Goal: Task Accomplishment & Management: Manage account settings

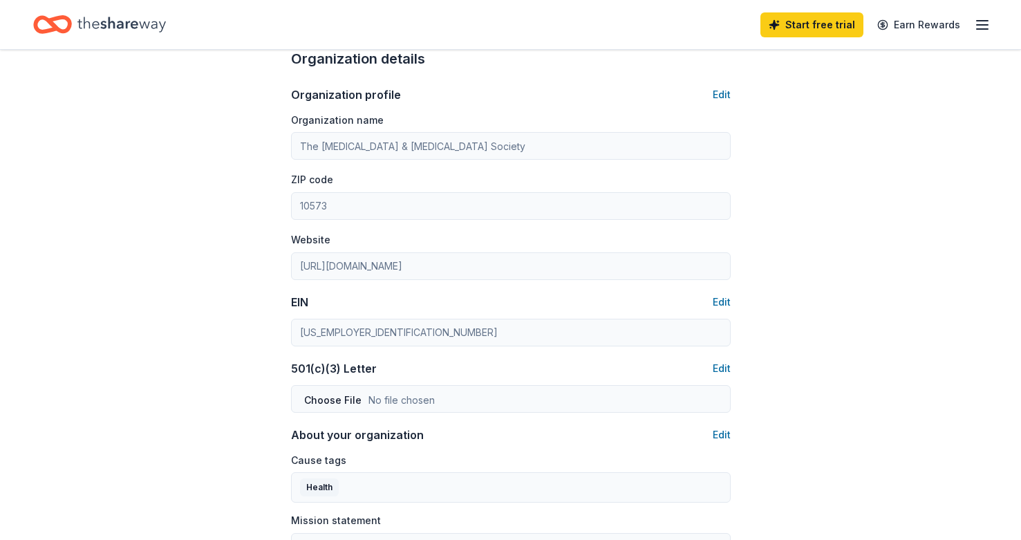
scroll to position [444, 0]
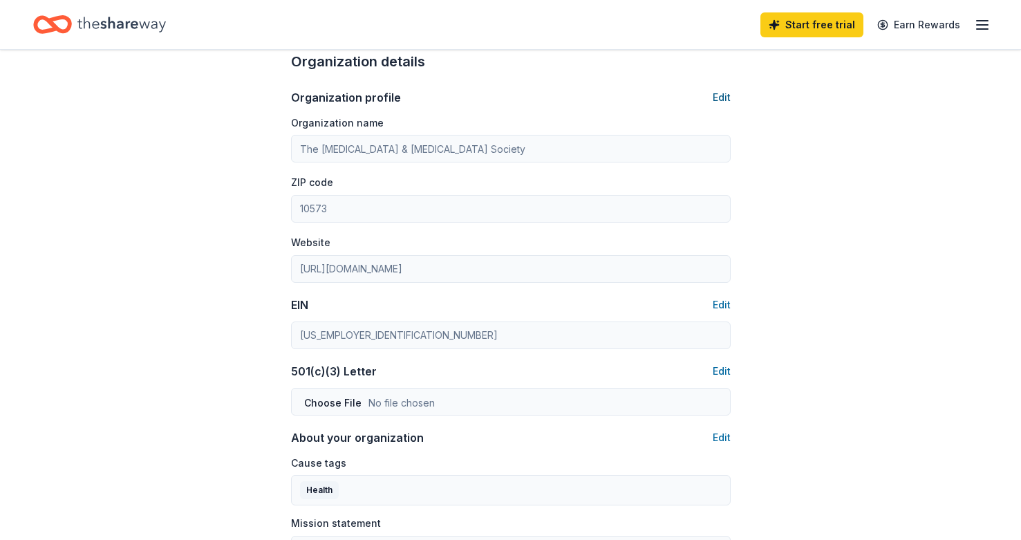
click at [726, 97] on button "Edit" at bounding box center [721, 97] width 18 height 17
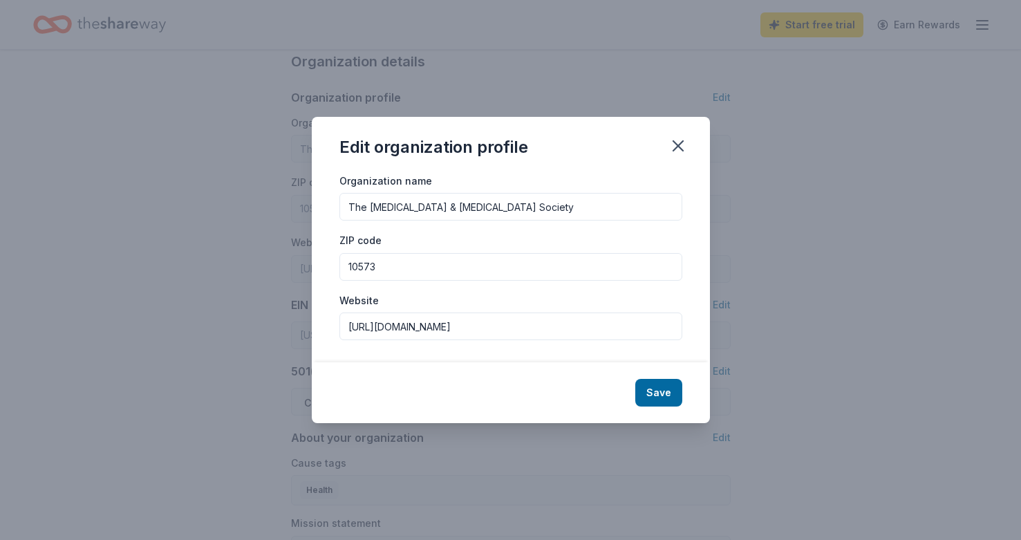
click at [646, 193] on input "The Leukemia & Lymphoma Society" at bounding box center [510, 207] width 343 height 28
drag, startPoint x: 616, startPoint y: 209, endPoint x: 267, endPoint y: 195, distance: 349.2
click at [267, 195] on div "Edit organization profile Organization name The Leukemia & Lymphoma Society ZIP…" at bounding box center [510, 270] width 1021 height 540
type input "Focus Local"
click at [373, 276] on input "10573" at bounding box center [510, 267] width 343 height 28
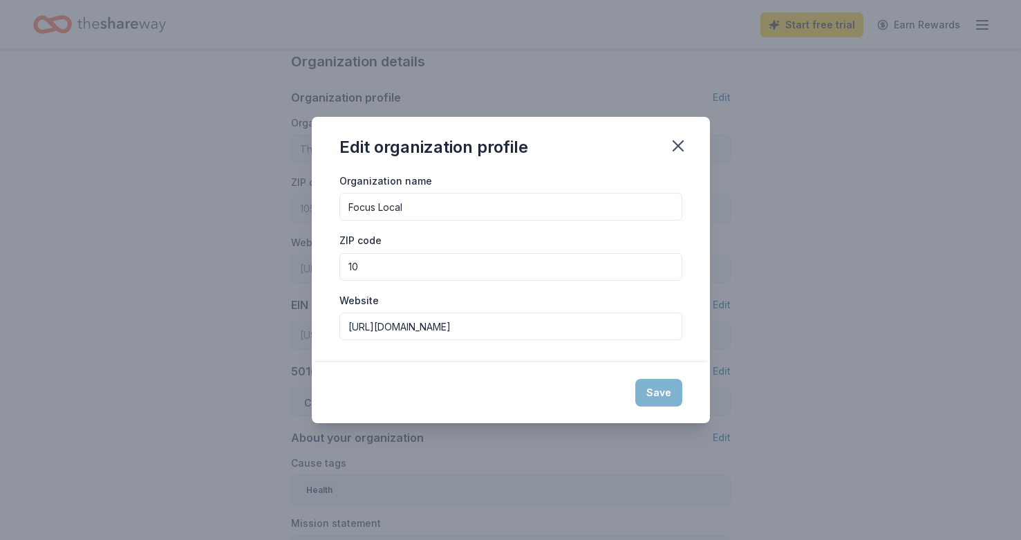
type input "1"
type input "45233"
drag, startPoint x: 453, startPoint y: 330, endPoint x: 315, endPoint y: 327, distance: 137.6
click at [315, 327] on div "Organization name Focus Local ZIP code 45233 Website http://www.lls.org" at bounding box center [511, 267] width 398 height 191
paste input "s://www.facebook.com/profile.php?id=61552103365560"
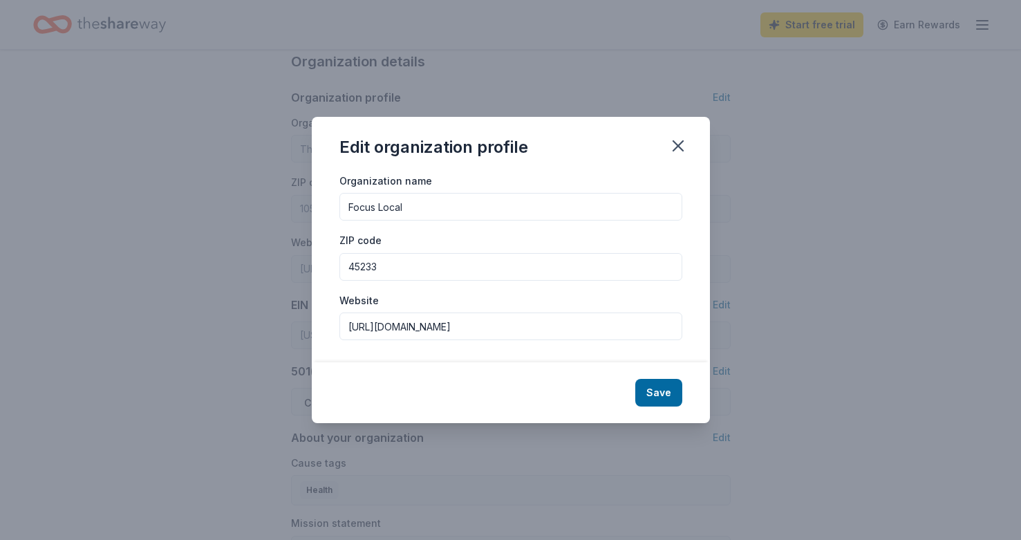
type input "https://www.facebook.com/profile.php?id=61552103365560"
click at [411, 292] on div "Website https://www.facebook.com/profile.php?id=61552103365560" at bounding box center [510, 316] width 343 height 49
click at [656, 399] on button "Save" at bounding box center [658, 393] width 47 height 28
type input "Focus Local"
type input "45233"
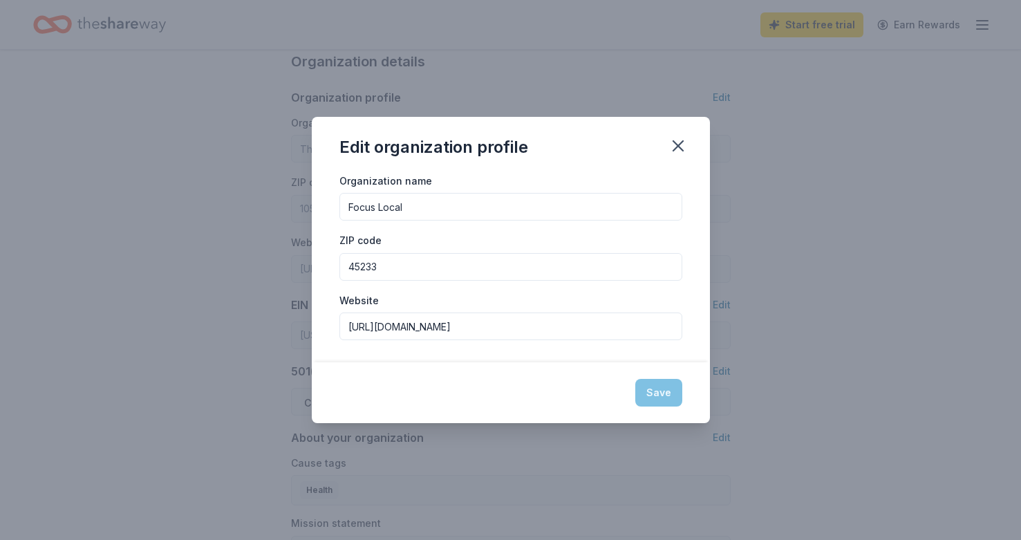
type input "https://www.facebook.com/profile.php?id=61552103365560"
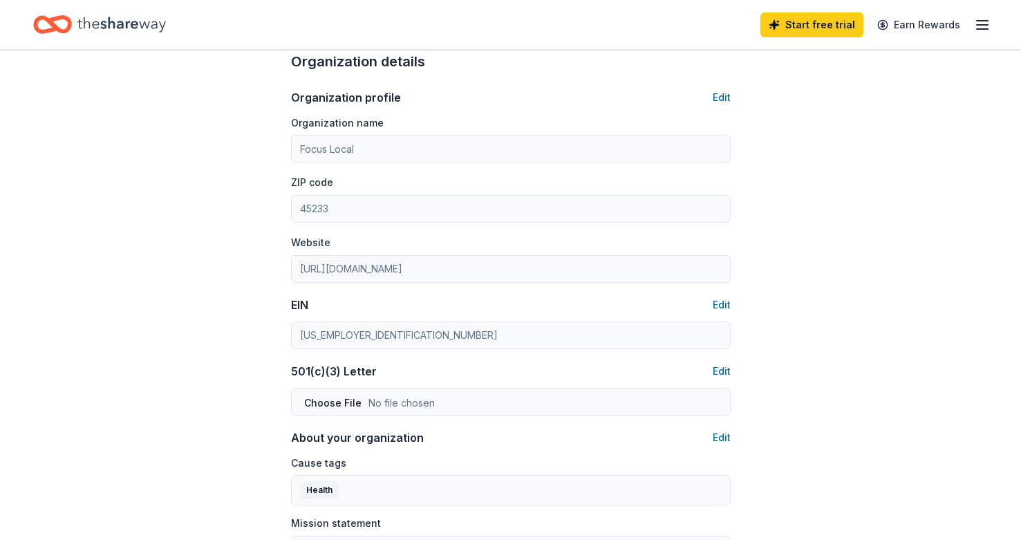
scroll to position [490, 0]
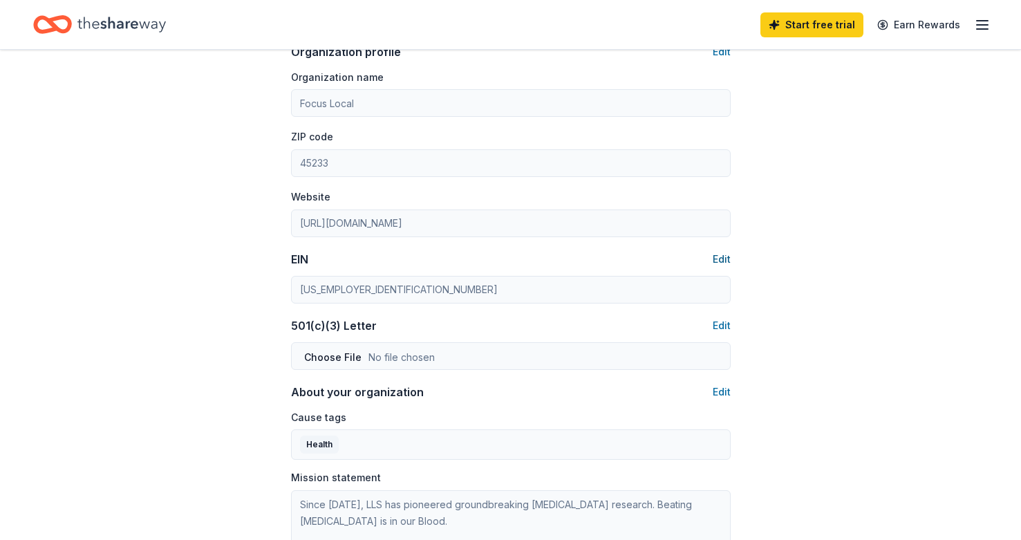
click at [719, 258] on button "Edit" at bounding box center [721, 259] width 18 height 17
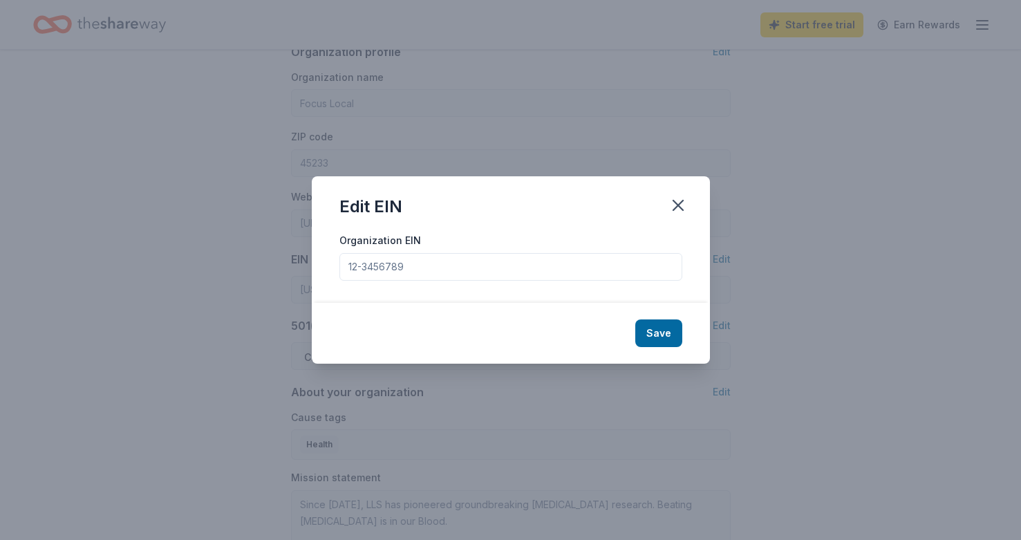
drag, startPoint x: 515, startPoint y: 270, endPoint x: 264, endPoint y: 266, distance: 250.9
click at [264, 266] on div "Edit EIN Organization EIN Save" at bounding box center [510, 270] width 1021 height 540
drag, startPoint x: 431, startPoint y: 265, endPoint x: 314, endPoint y: 263, distance: 116.1
click at [314, 265] on div "Organization EIN" at bounding box center [511, 266] width 398 height 71
click at [684, 204] on icon "button" at bounding box center [677, 205] width 19 height 19
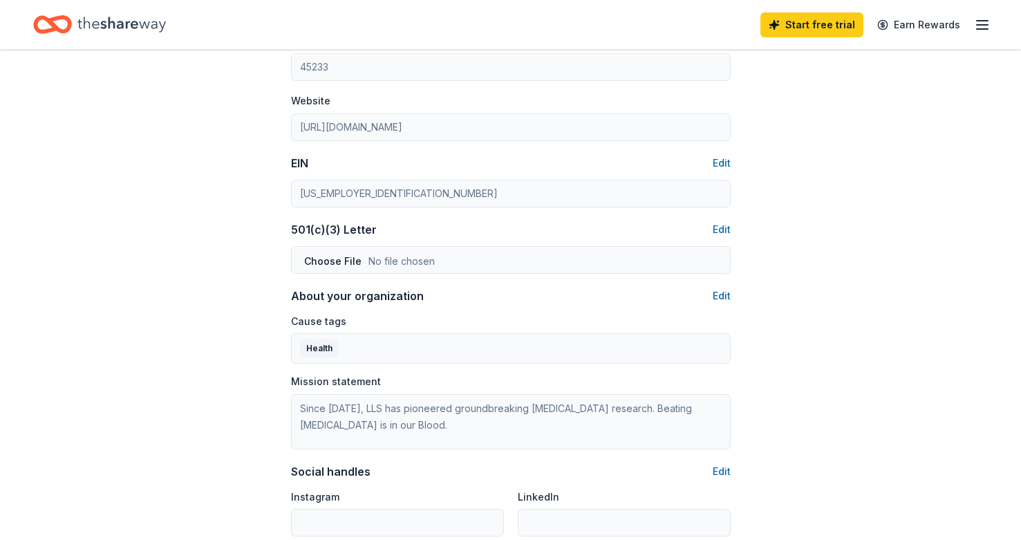
scroll to position [588, 0]
click at [718, 293] on button "Edit" at bounding box center [721, 293] width 18 height 17
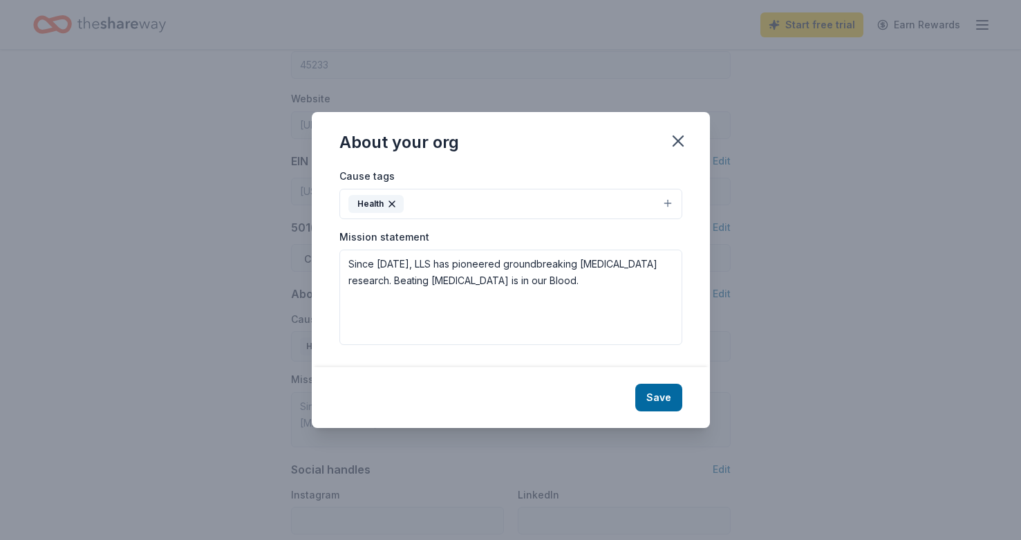
click at [393, 200] on icon "button" at bounding box center [391, 203] width 11 height 11
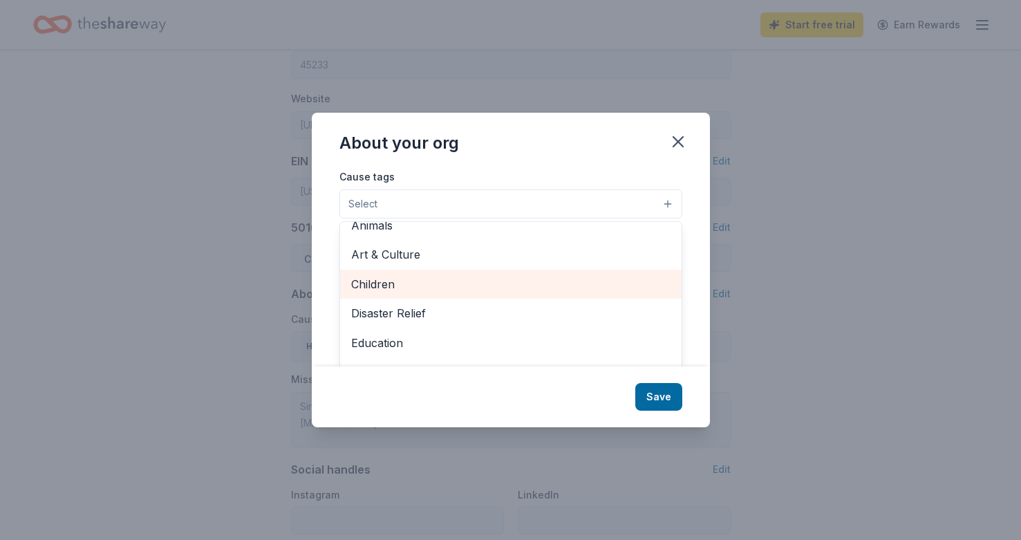
scroll to position [16, 0]
click at [384, 278] on span "Children" at bounding box center [510, 282] width 319 height 18
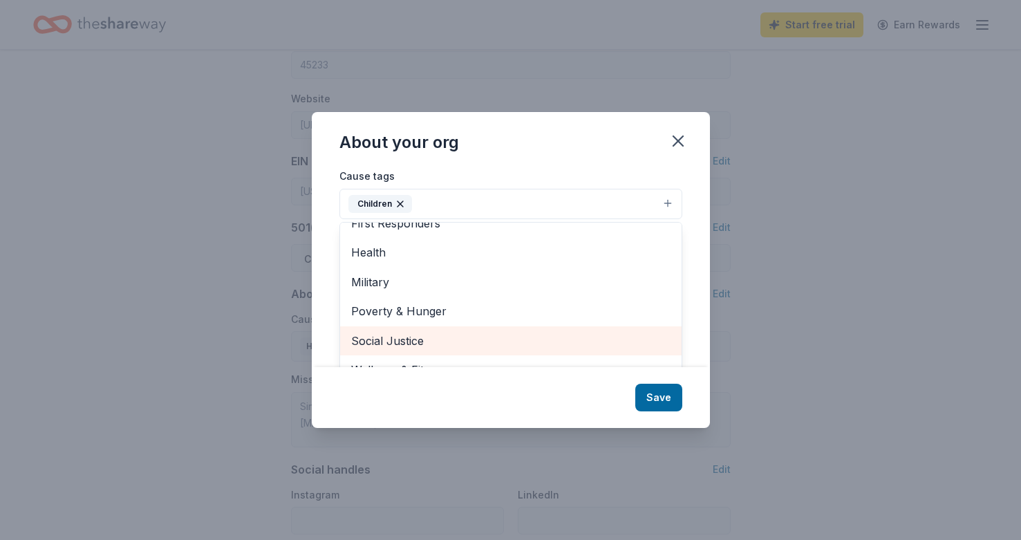
scroll to position [21, 0]
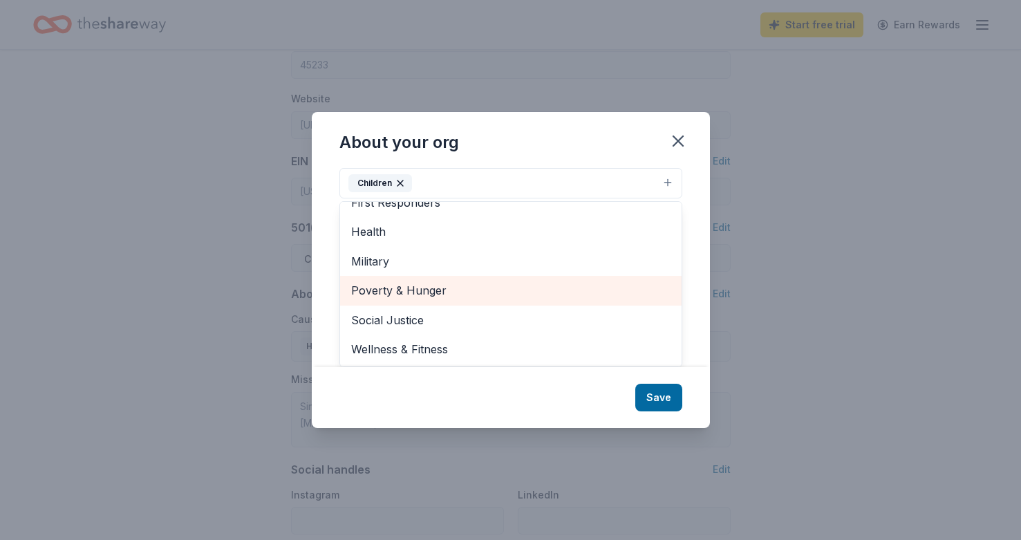
click at [398, 298] on span "Poverty & Hunger" at bounding box center [510, 290] width 319 height 18
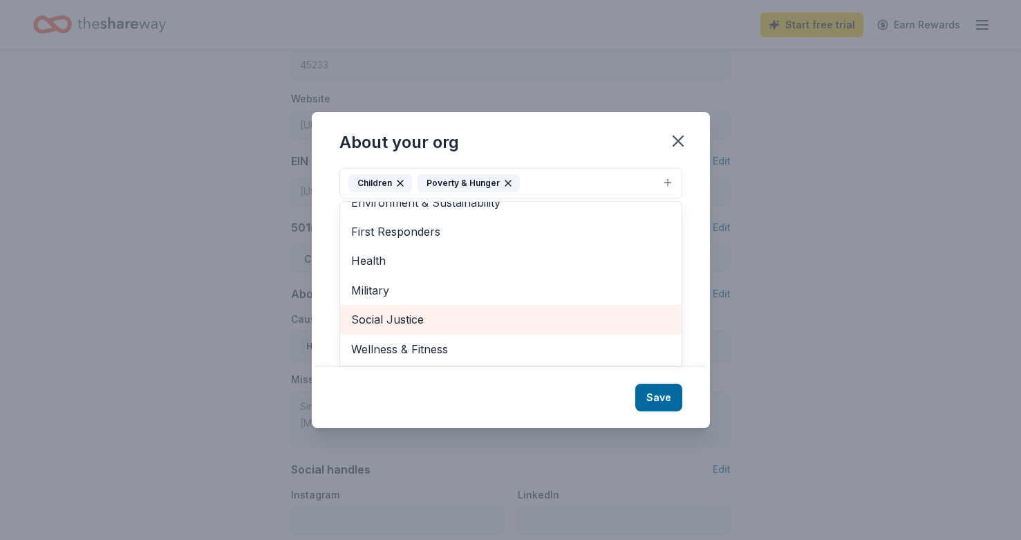
click at [359, 315] on span "Social Justice" at bounding box center [510, 319] width 319 height 18
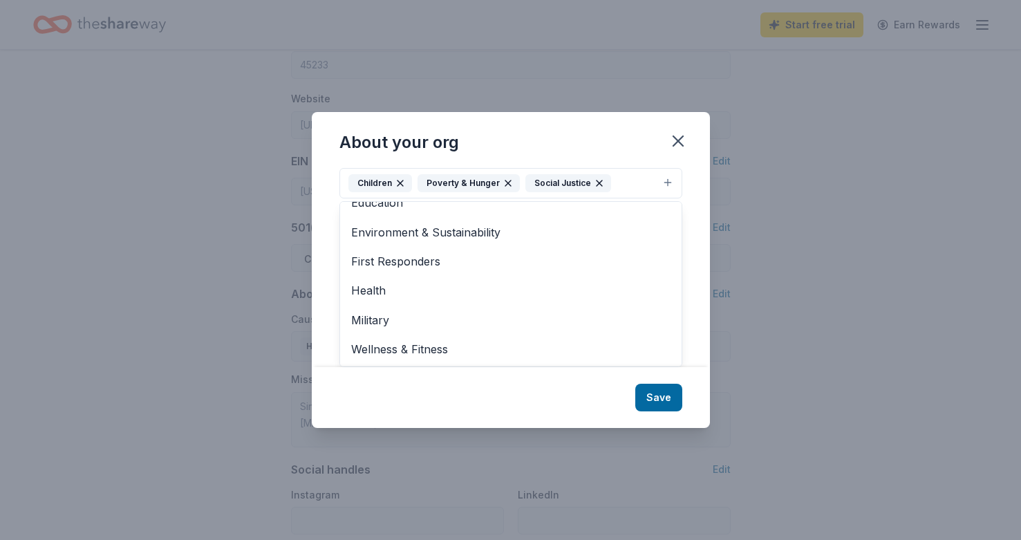
click at [322, 258] on div "Cause tags Children Poverty & Hunger Social Justice Animals Art & Culture Disas…" at bounding box center [511, 266] width 398 height 199
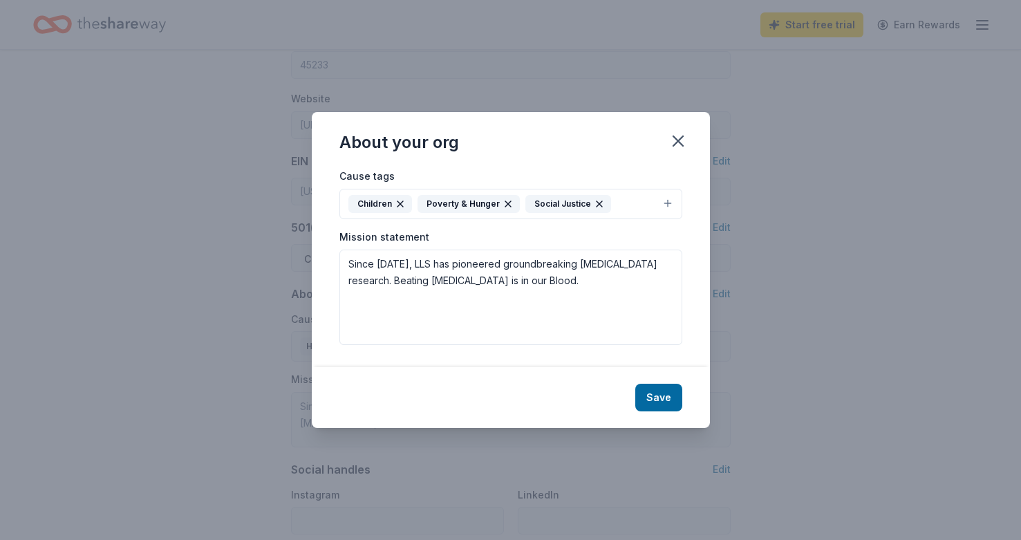
scroll to position [0, 0]
drag, startPoint x: 504, startPoint y: 292, endPoint x: 325, endPoint y: 259, distance: 182.0
click at [325, 259] on div "Cause tags Children Poverty & Hunger Social Justice Mission statement Since 194…" at bounding box center [511, 266] width 398 height 199
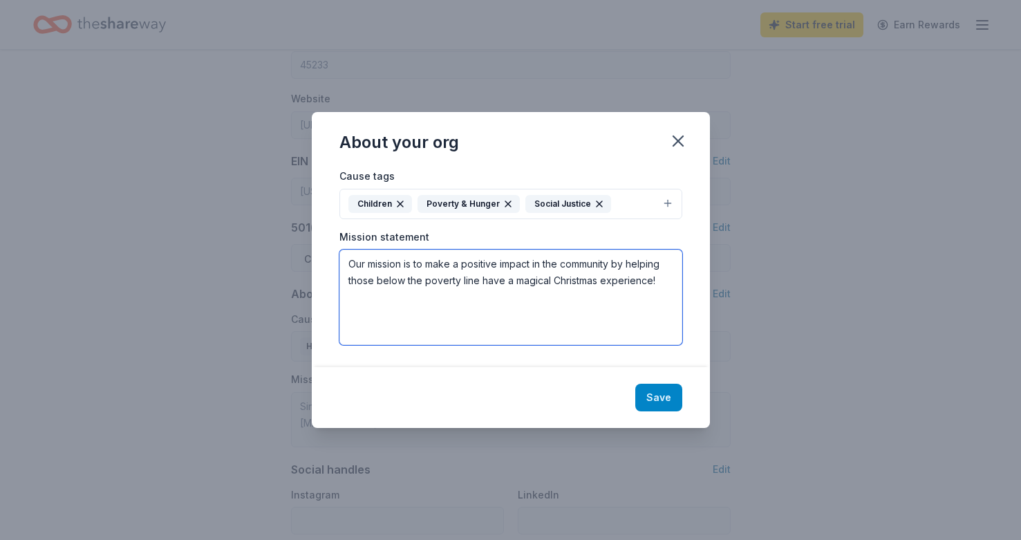
type textarea "Our mission is to make a positive impact in the community by helping those belo…"
click at [647, 400] on button "Save" at bounding box center [658, 398] width 47 height 28
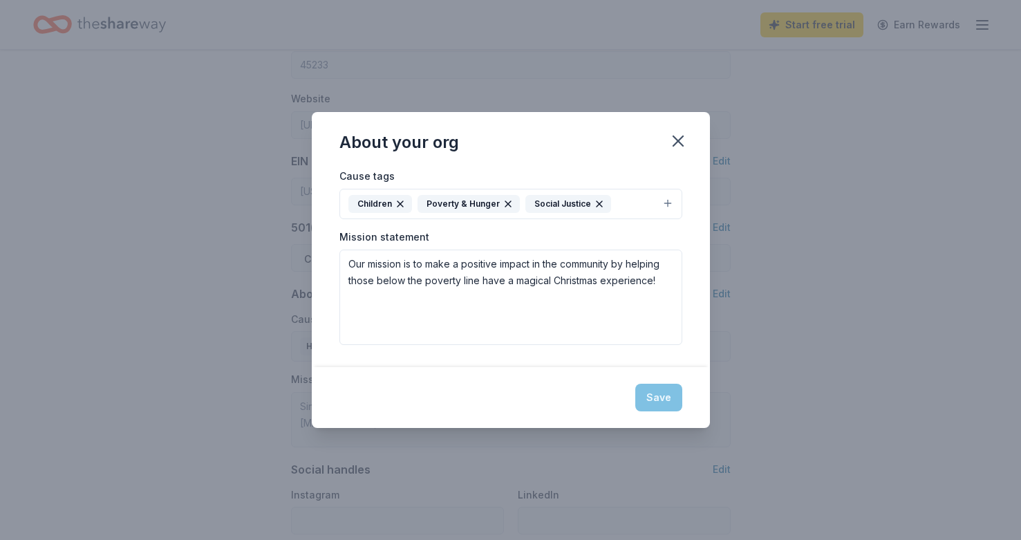
type textarea "Our mission is to make a positive impact in the community by helping those belo…"
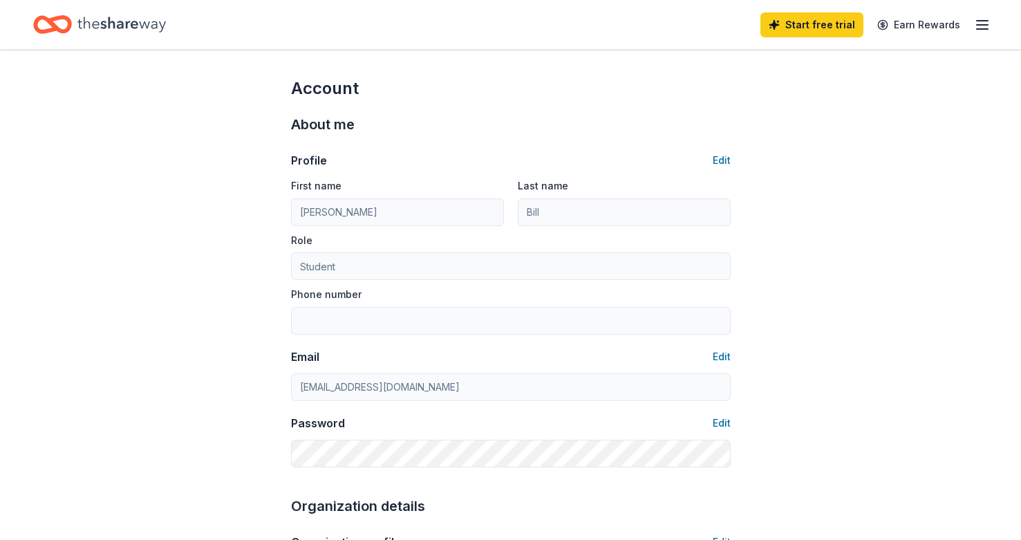
click at [976, 31] on icon "button" at bounding box center [982, 25] width 17 height 17
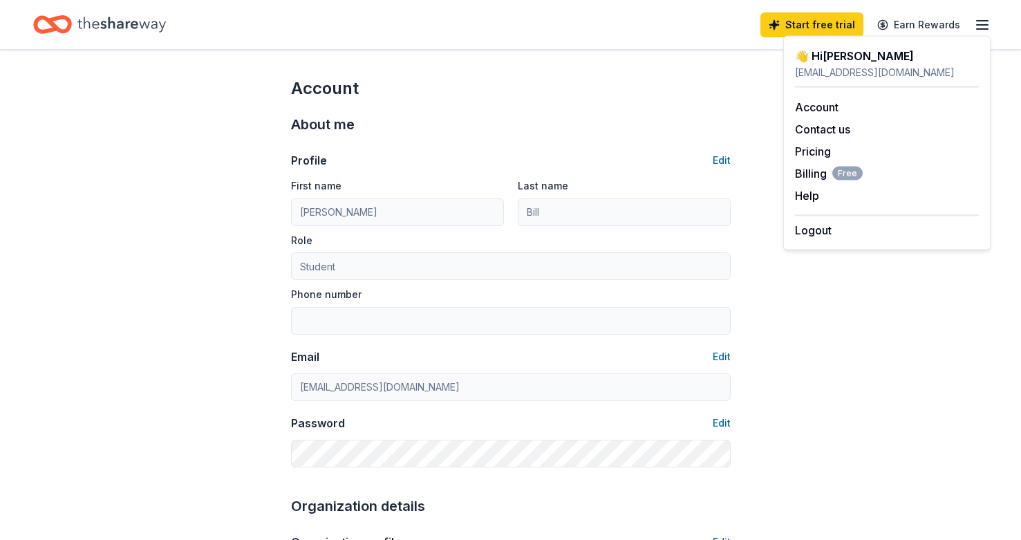
click at [884, 66] on div "connorbill23@icloud.com" at bounding box center [887, 72] width 184 height 17
click at [113, 24] on icon "Home" at bounding box center [121, 24] width 88 height 15
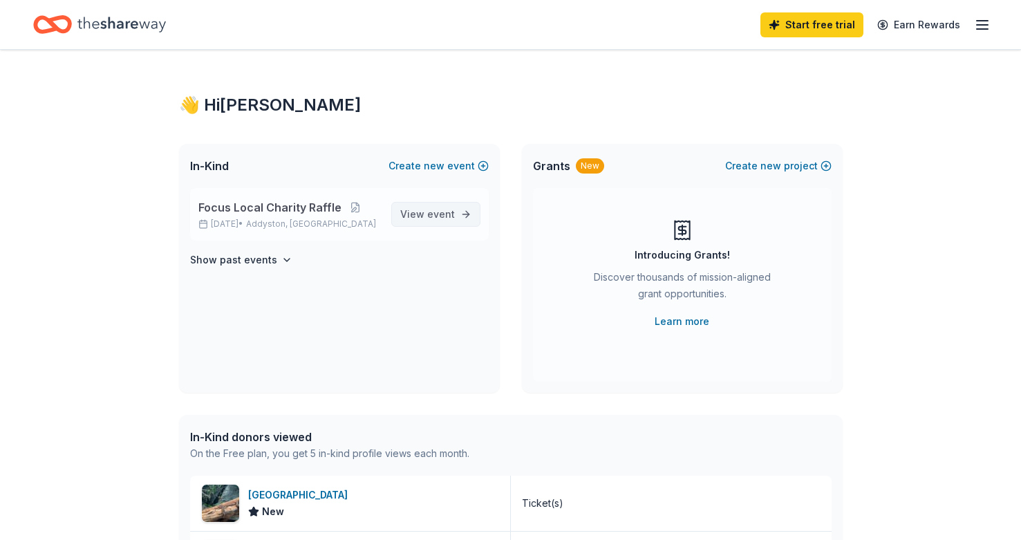
click at [406, 211] on span "View event" at bounding box center [427, 214] width 55 height 17
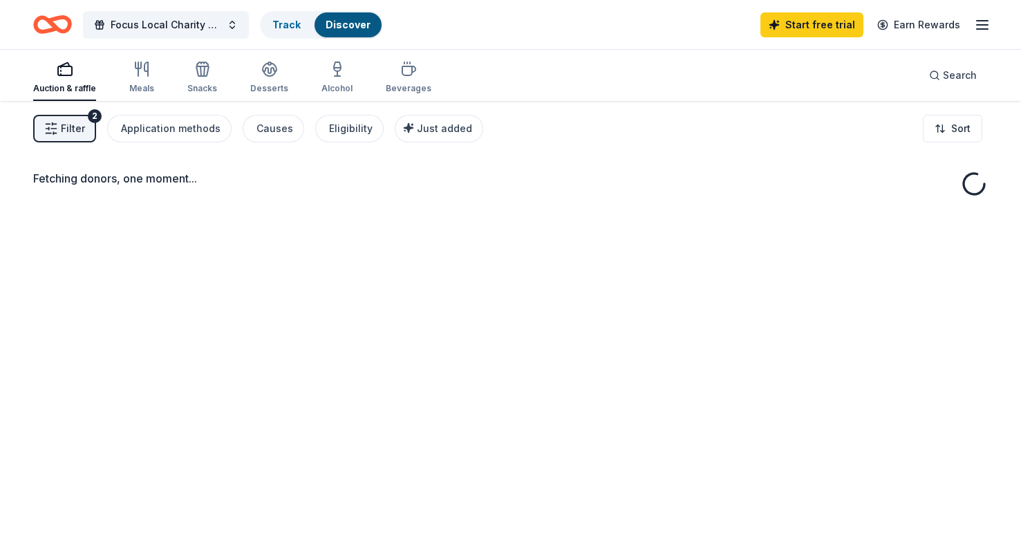
click at [78, 131] on span "Filter" at bounding box center [73, 128] width 24 height 17
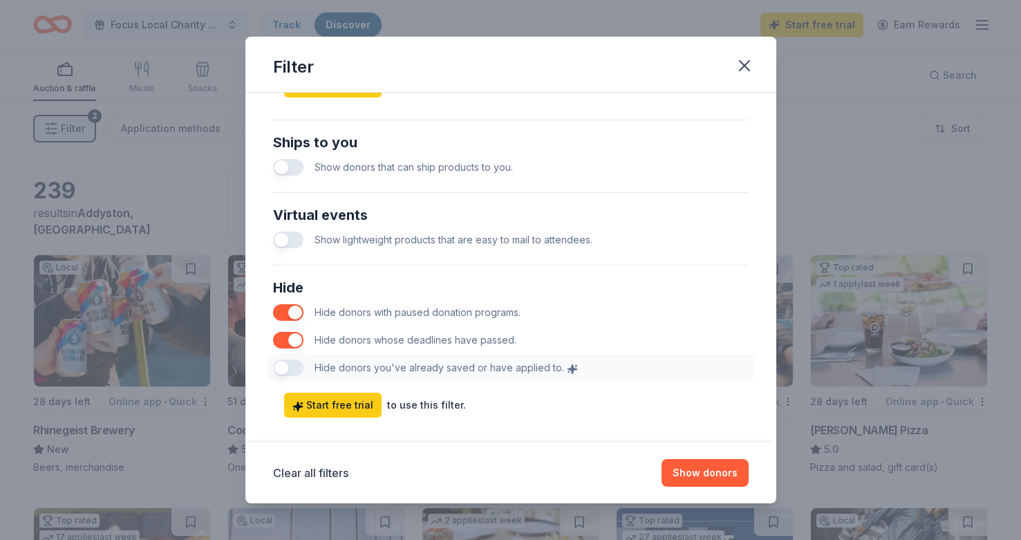
scroll to position [656, 0]
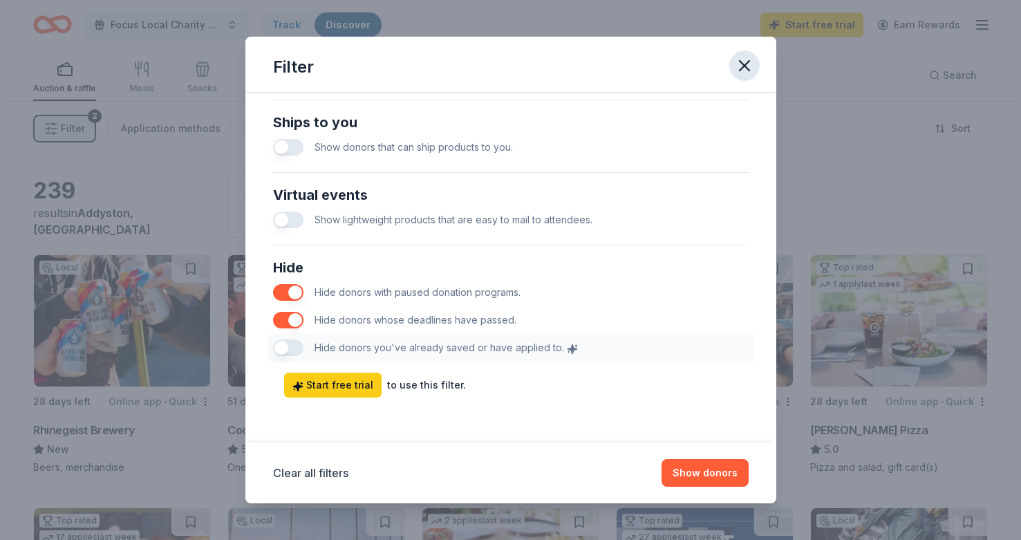
click at [749, 58] on icon "button" at bounding box center [744, 65] width 19 height 19
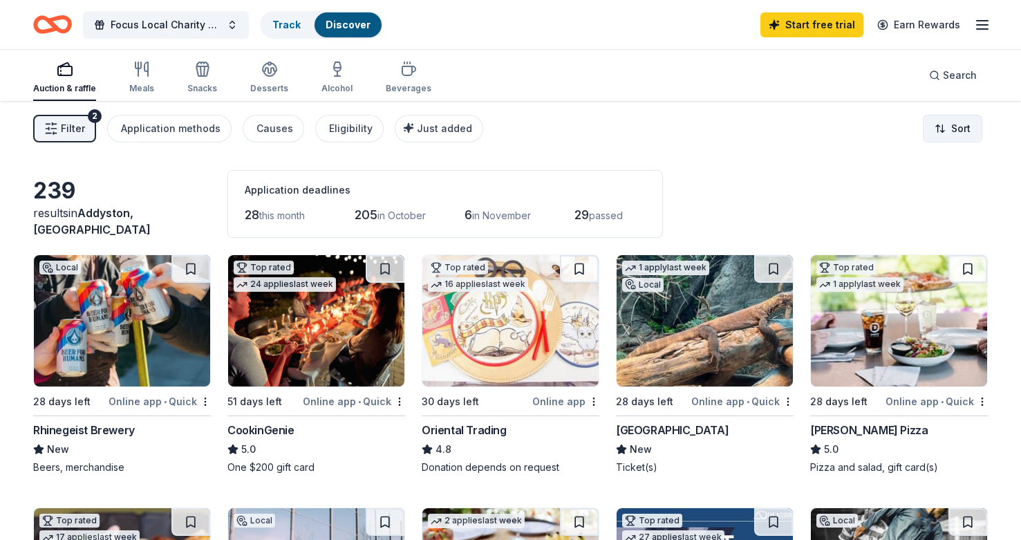
click at [943, 139] on html "10% Focus Local Charity Raffle Track Discover Start free trial Earn Rewards Auc…" at bounding box center [510, 270] width 1021 height 540
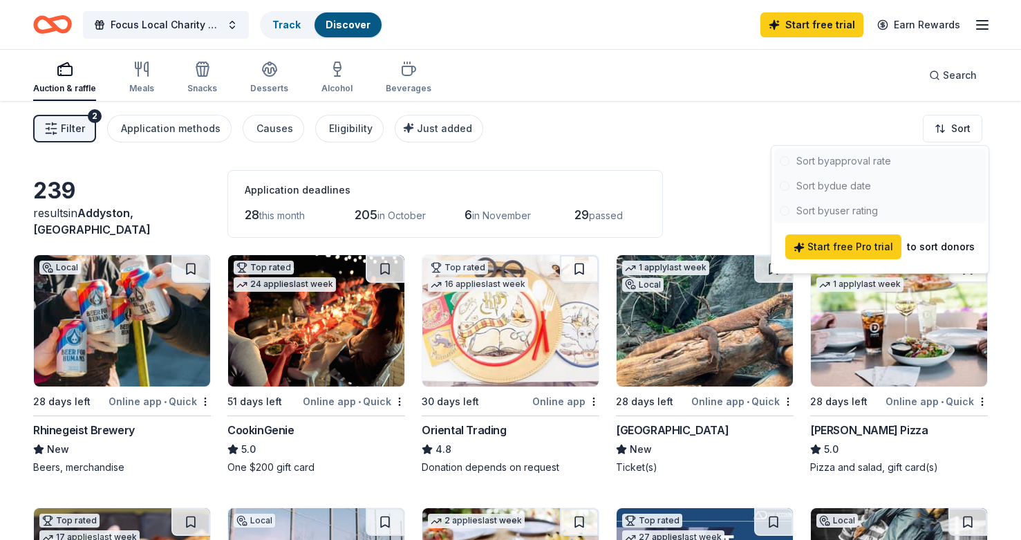
click at [739, 186] on html "10% Focus Local Charity Raffle Track Discover Start free trial Earn Rewards Auc…" at bounding box center [510, 270] width 1021 height 540
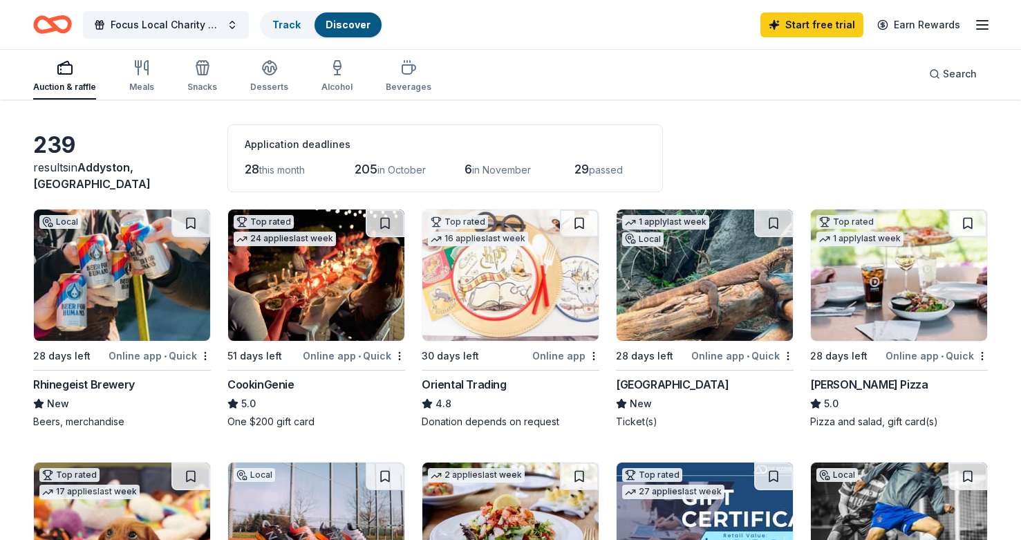
scroll to position [48, 0]
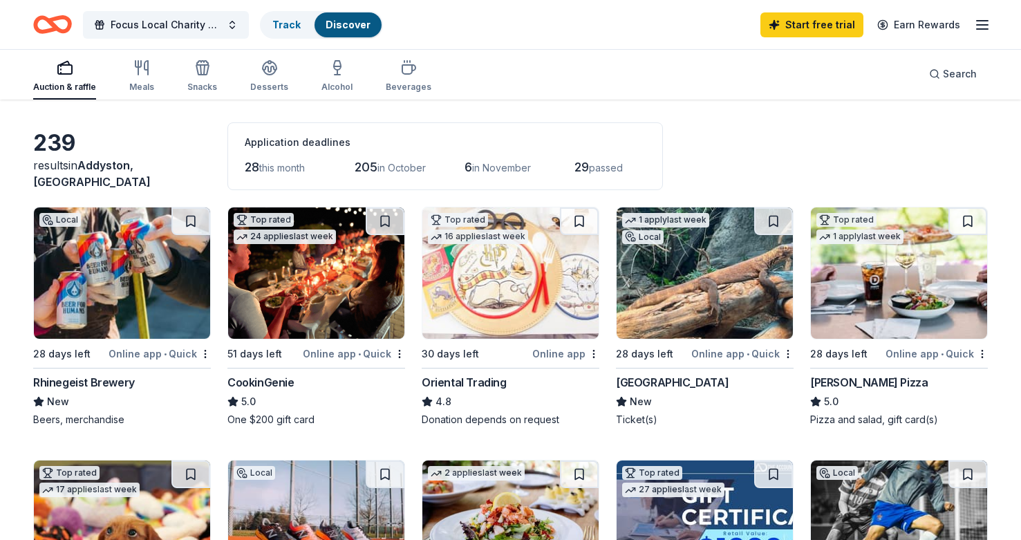
click at [689, 308] on img at bounding box center [704, 272] width 176 height 131
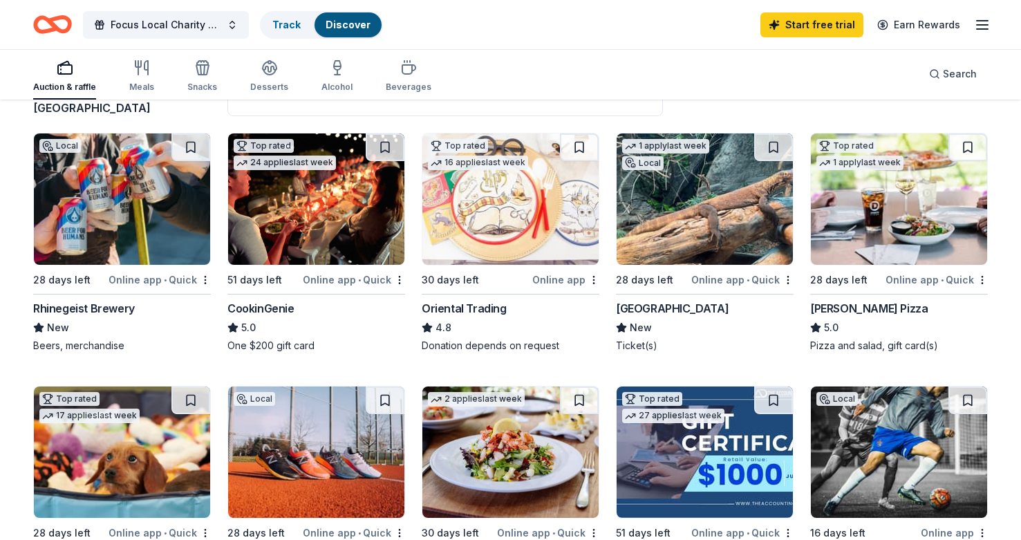
scroll to position [129, 0]
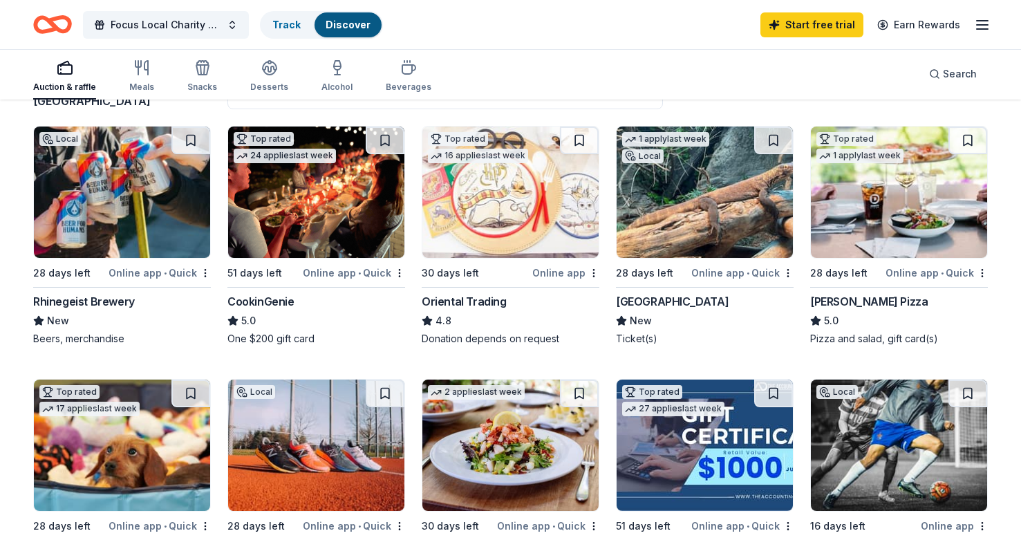
click at [960, 205] on img at bounding box center [899, 191] width 176 height 131
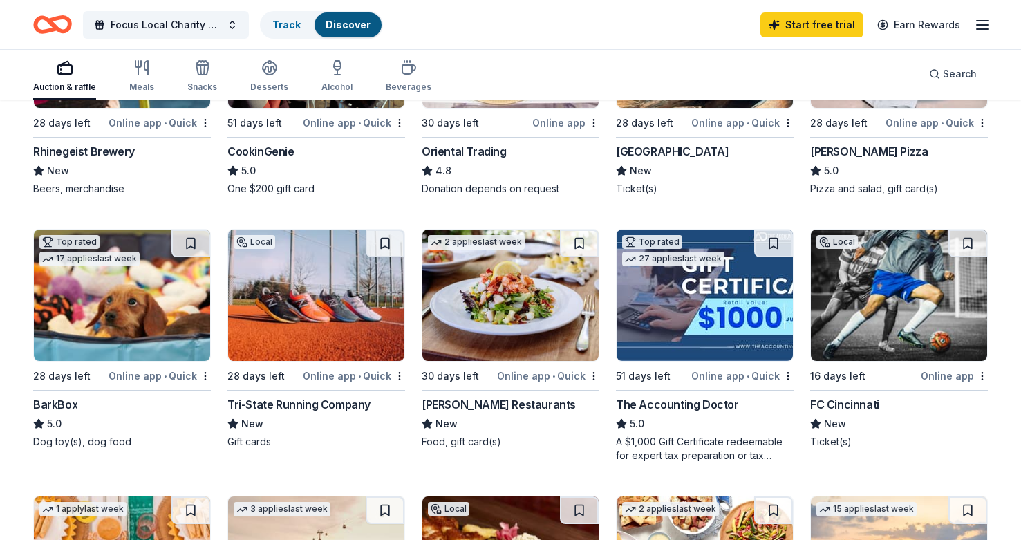
scroll to position [279, 0]
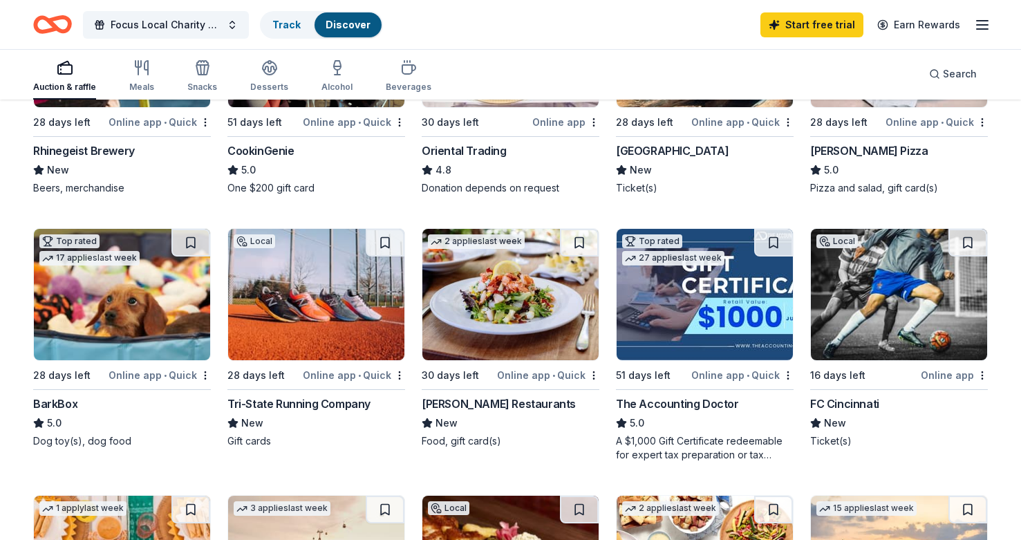
click at [153, 278] on img at bounding box center [122, 294] width 176 height 131
click at [274, 323] on img at bounding box center [316, 294] width 176 height 131
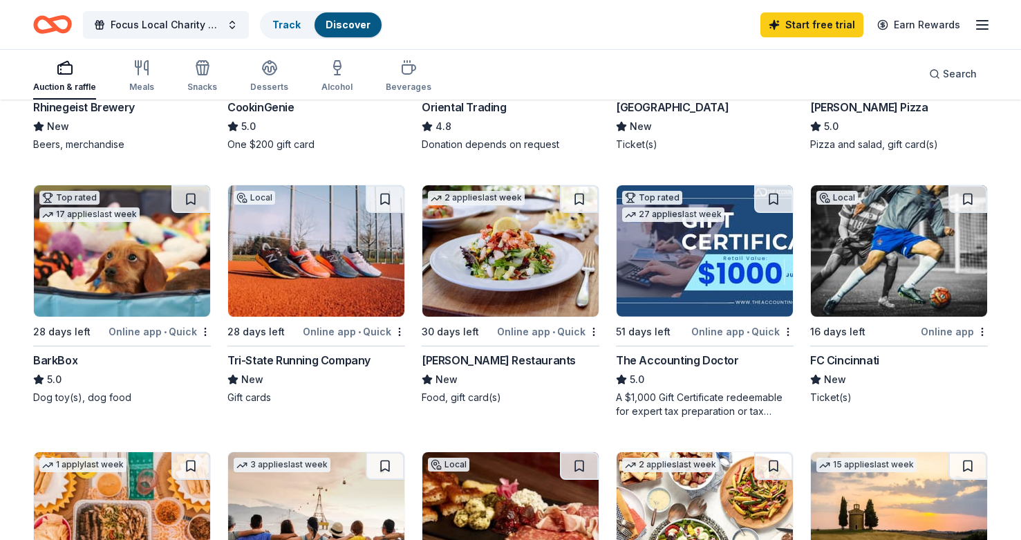
scroll to position [333, 0]
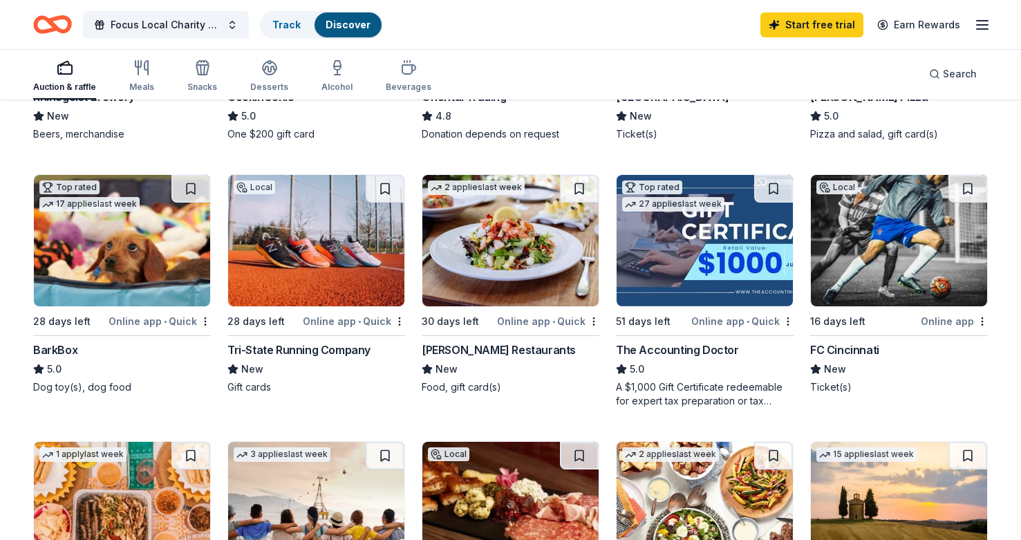
click at [499, 263] on img at bounding box center [510, 240] width 176 height 131
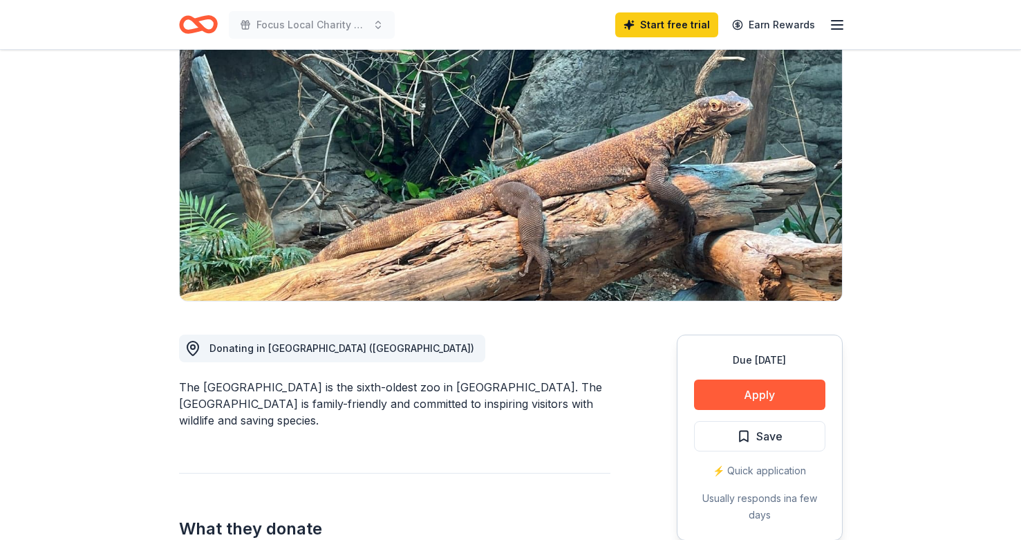
scroll to position [164, 0]
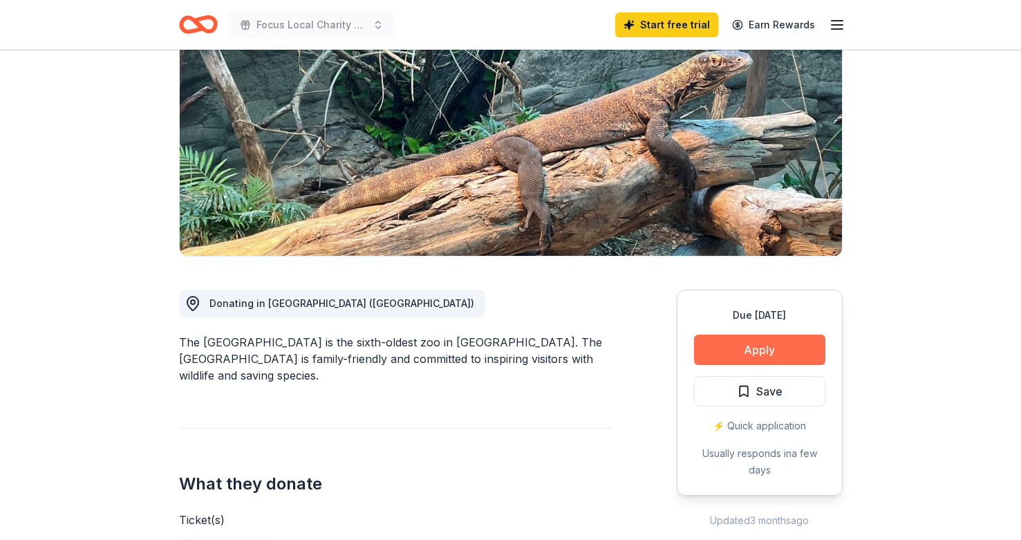
click at [748, 348] on button "Apply" at bounding box center [759, 349] width 131 height 30
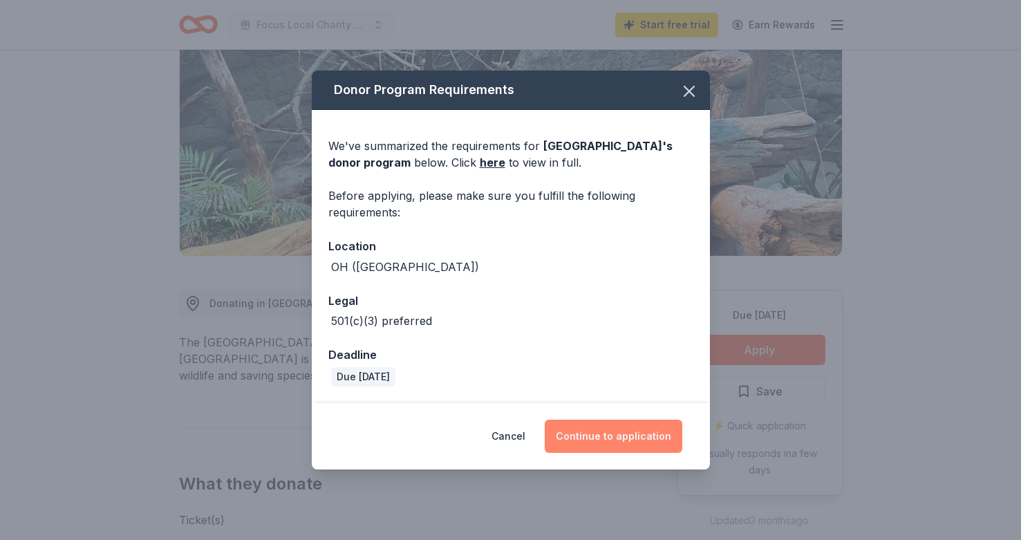
click at [594, 433] on button "Continue to application" at bounding box center [614, 435] width 138 height 33
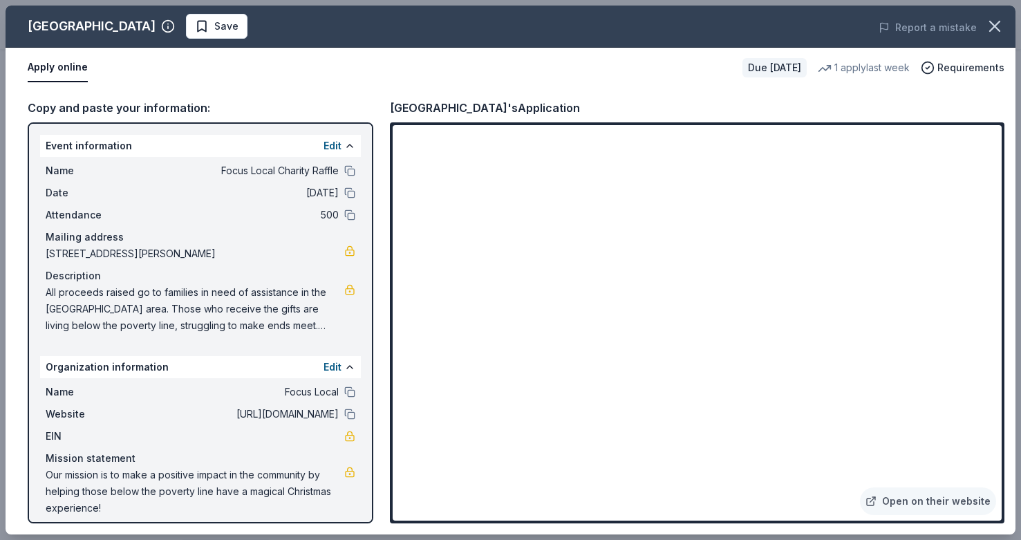
scroll to position [11, 0]
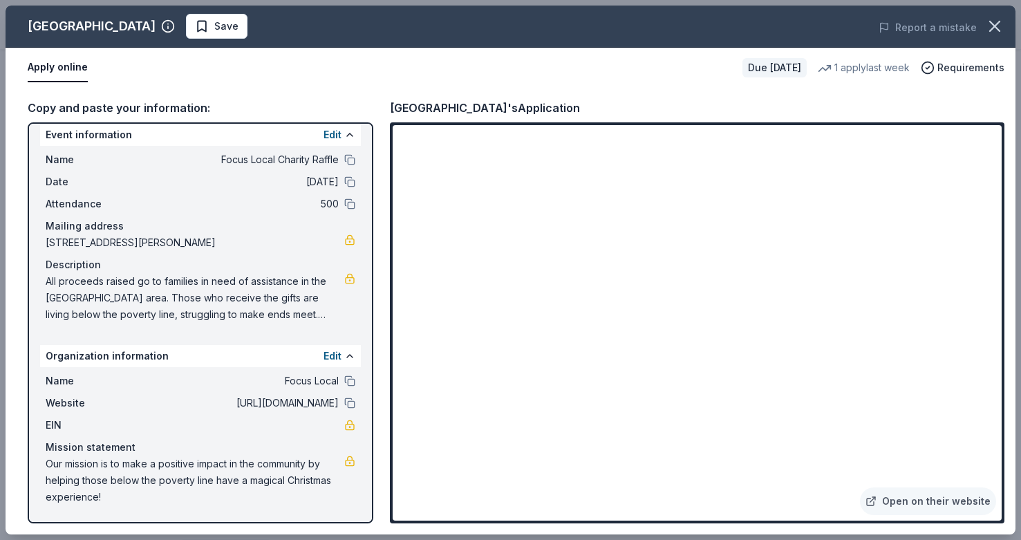
drag, startPoint x: 115, startPoint y: 494, endPoint x: 62, endPoint y: 464, distance: 61.3
click at [62, 464] on span "Our mission is to make a positive impact in the community by helping those belo…" at bounding box center [195, 480] width 299 height 50
drag, startPoint x: 41, startPoint y: 462, endPoint x: 134, endPoint y: 484, distance: 95.9
click at [134, 484] on div "Name Focus Local Website https://www.facebook.com/profile.php?id=61552103365560…" at bounding box center [200, 439] width 321 height 144
click at [996, 28] on icon "button" at bounding box center [995, 26] width 10 height 10
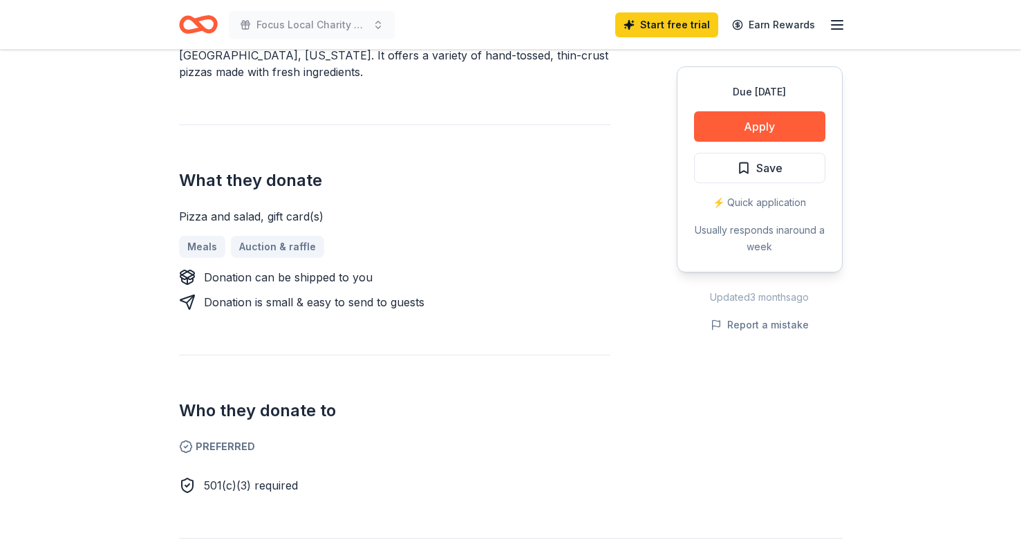
scroll to position [502, 0]
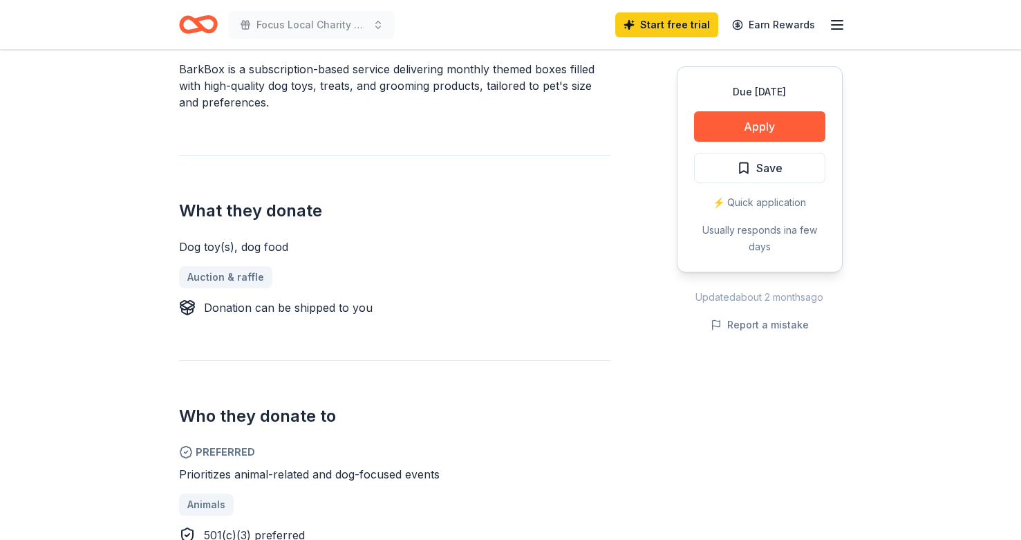
scroll to position [444, 0]
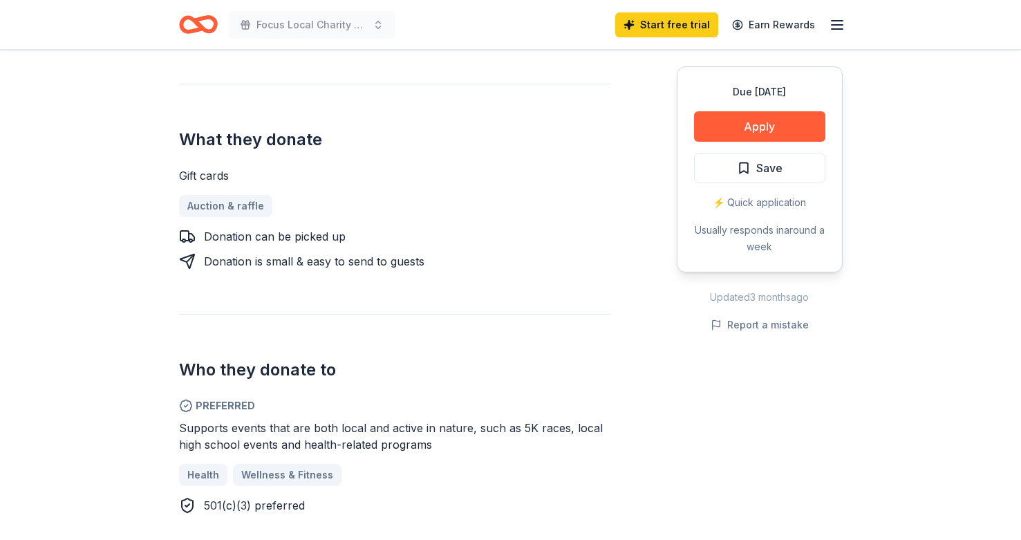
scroll to position [527, 0]
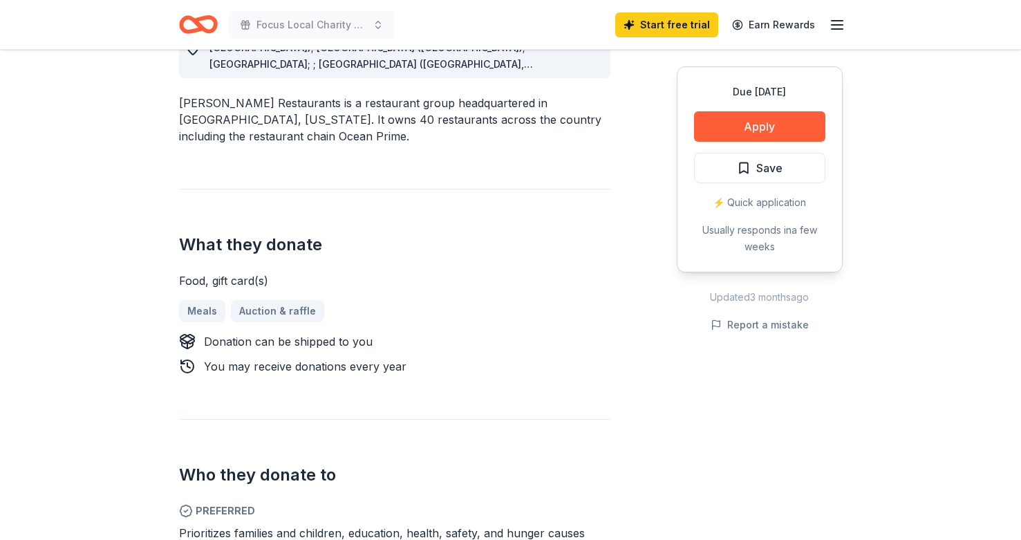
scroll to position [457, 0]
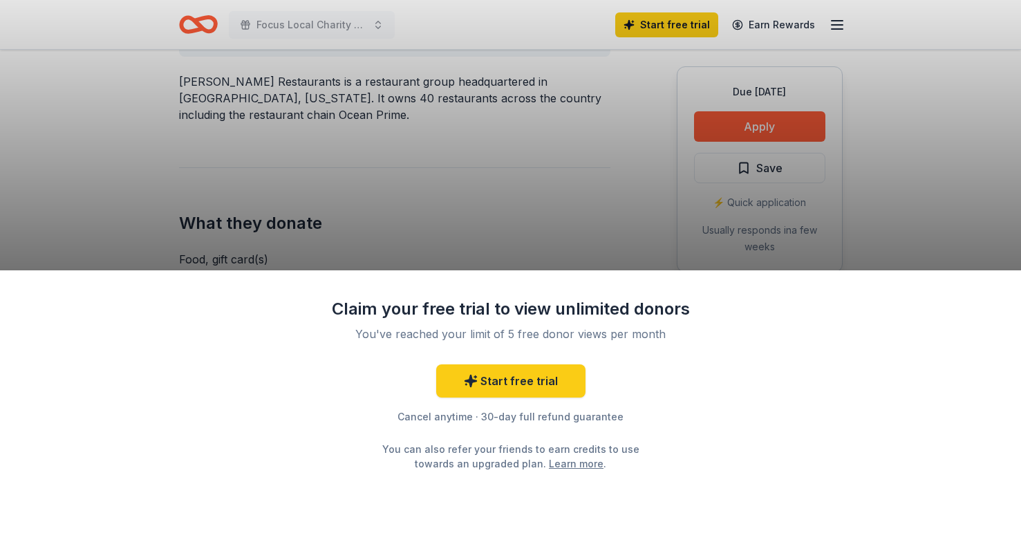
click at [498, 243] on div "Claim your free trial to view unlimited donors You've reached your limit of 5 f…" at bounding box center [510, 270] width 1021 height 540
